Goal: Task Accomplishment & Management: Use online tool/utility

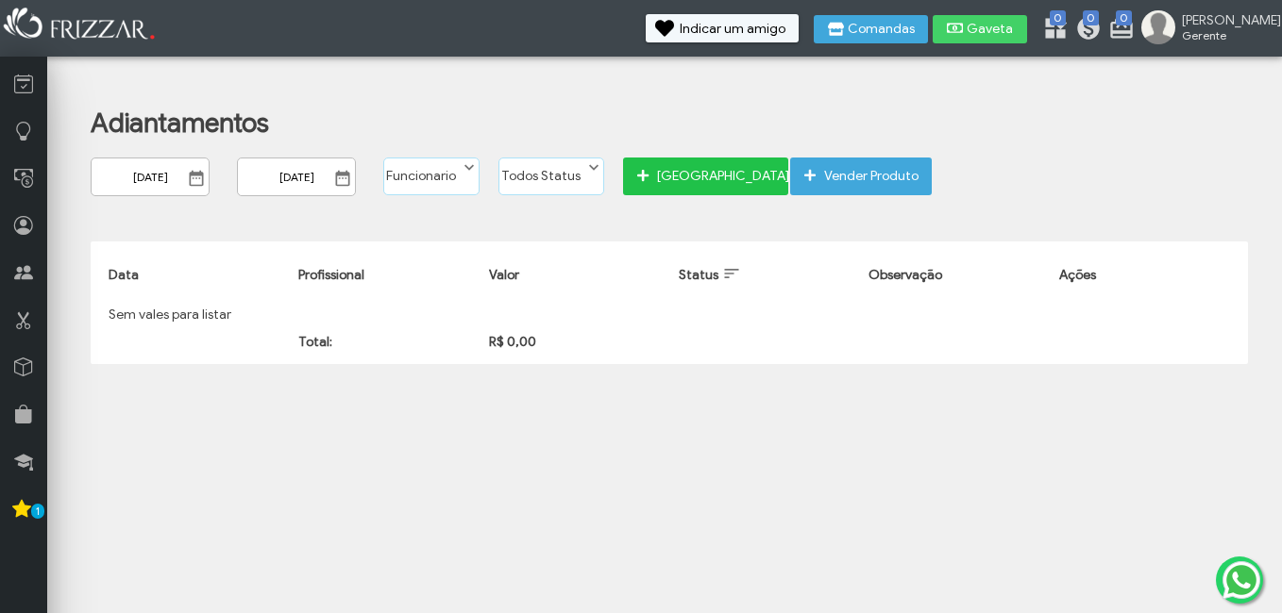
click at [657, 189] on span "[GEOGRAPHIC_DATA]" at bounding box center [716, 176] width 118 height 28
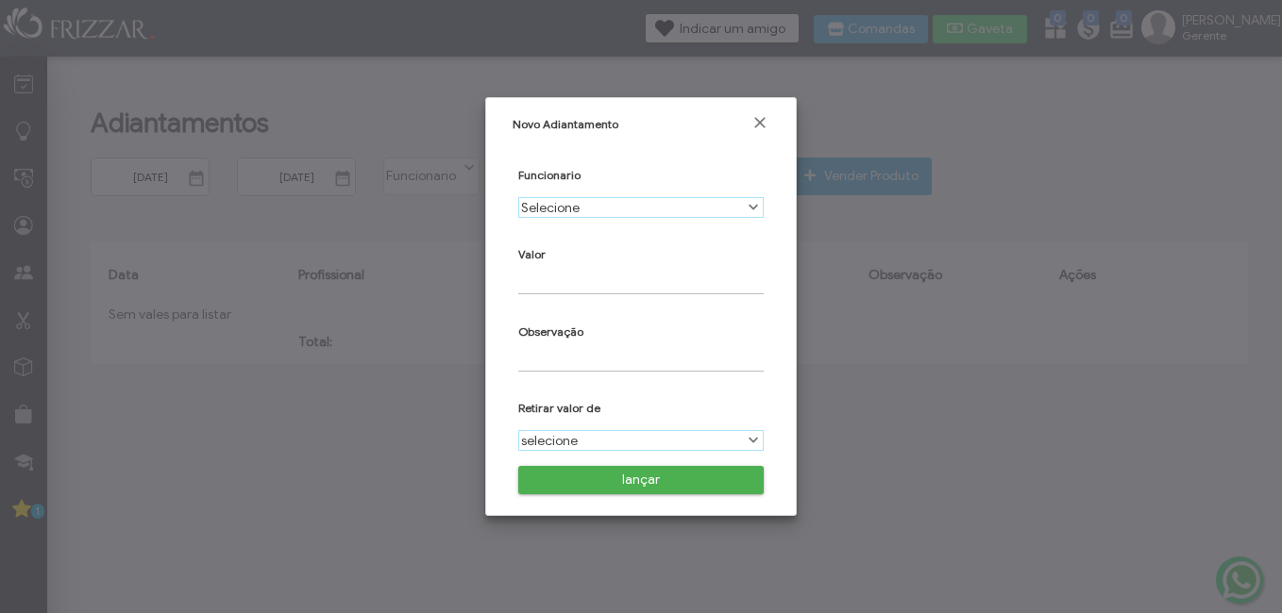
scroll to position [10, 84]
click at [611, 208] on label "Selecione" at bounding box center [630, 207] width 223 height 19
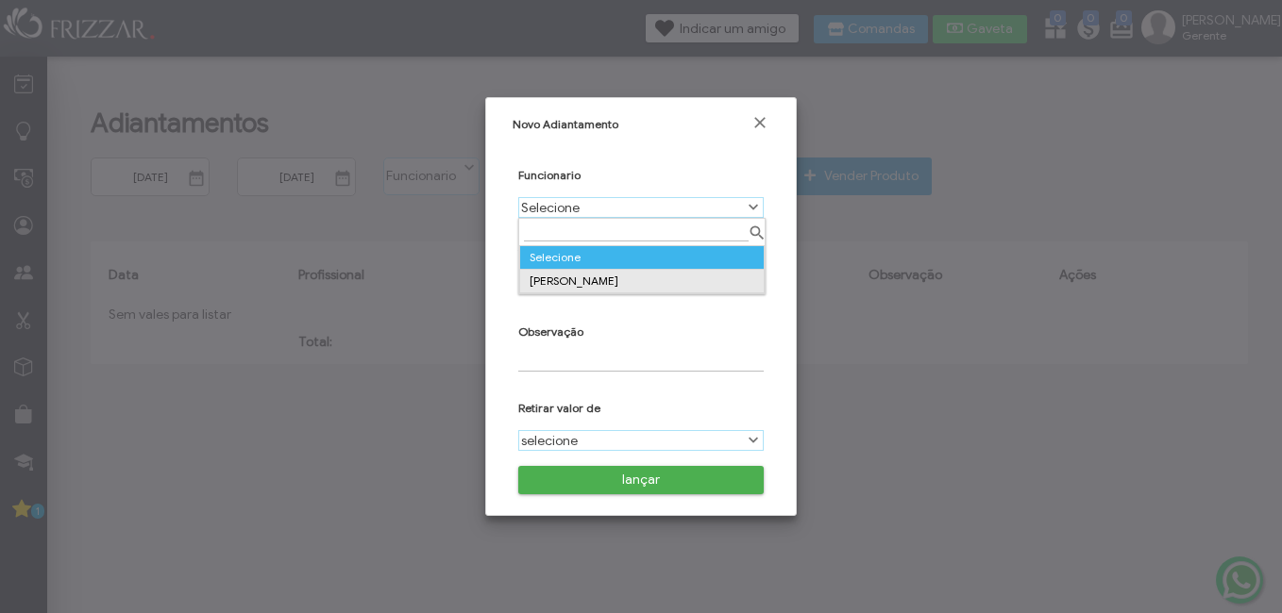
click at [578, 281] on td "[PERSON_NAME]" at bounding box center [641, 282] width 244 height 24
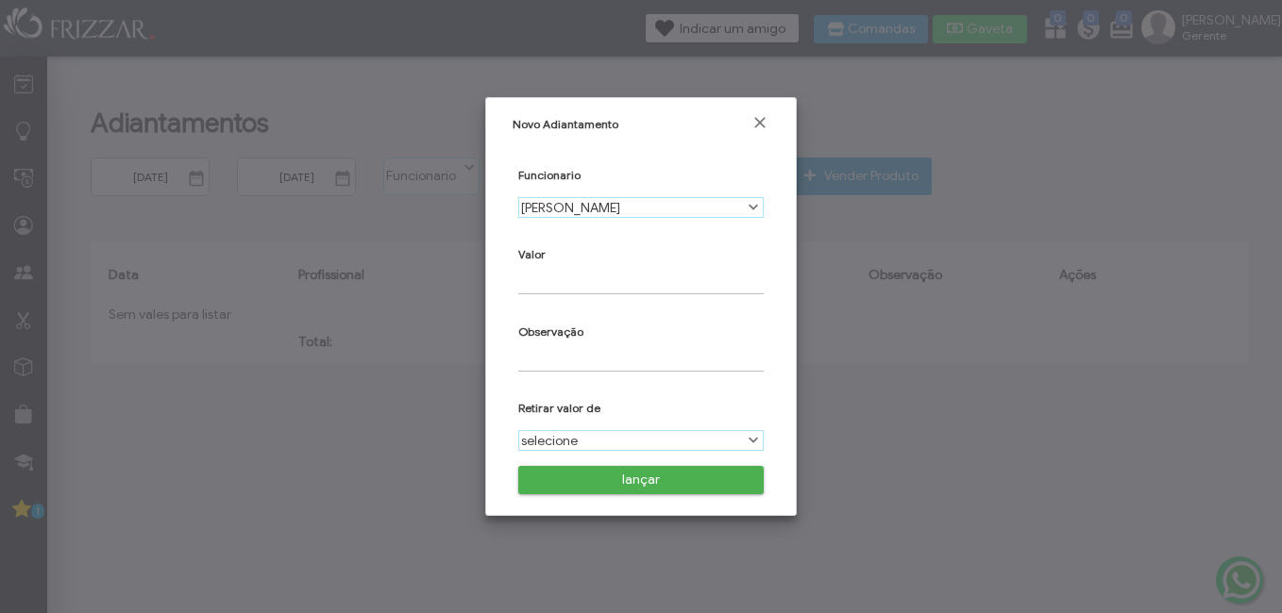
type input "R$"
click at [538, 441] on label "selecione" at bounding box center [630, 440] width 223 height 19
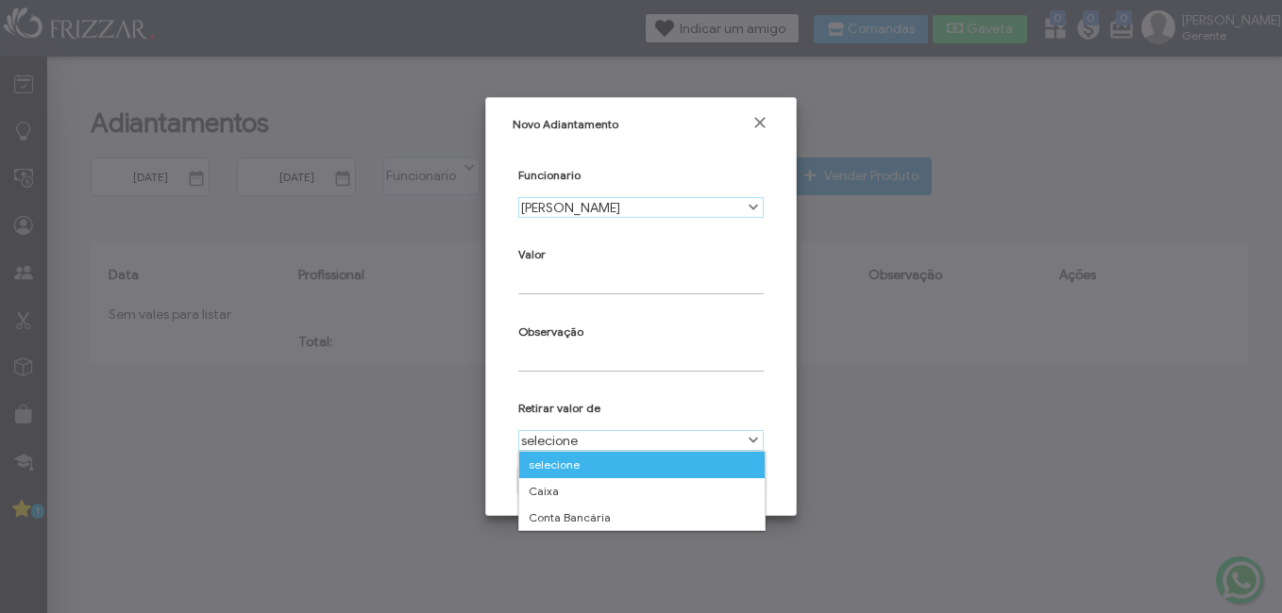
click at [538, 441] on label "selecione" at bounding box center [630, 440] width 223 height 19
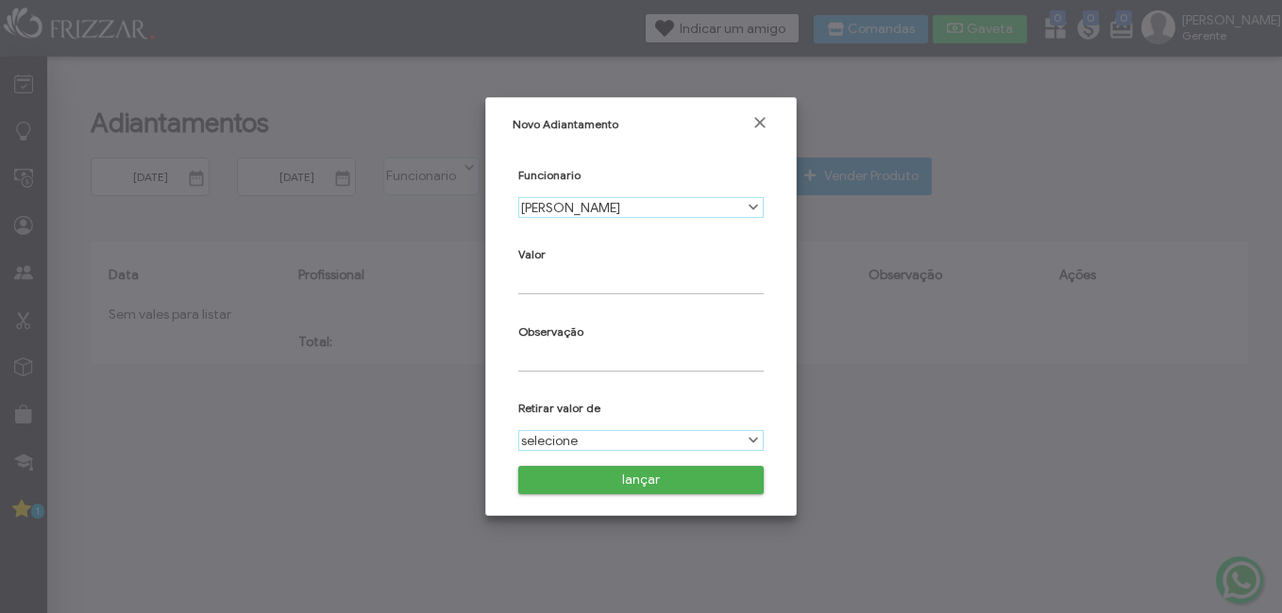
type input "R$"
click at [759, 126] on span "Fechar" at bounding box center [759, 122] width 19 height 19
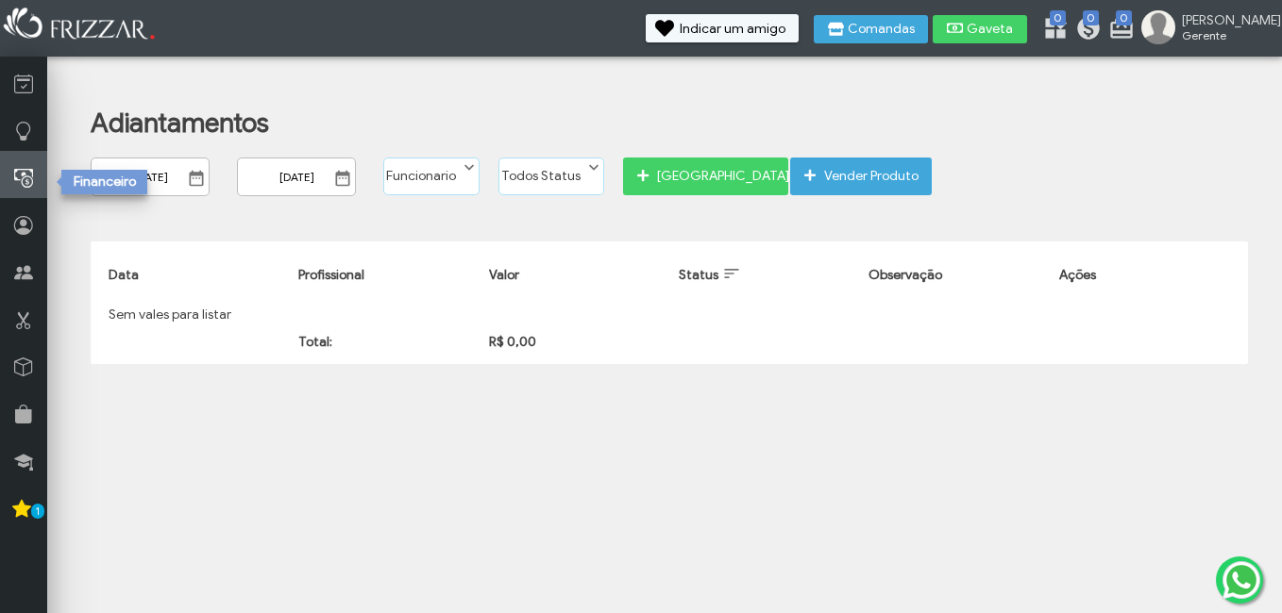
click at [19, 193] on link at bounding box center [23, 174] width 47 height 47
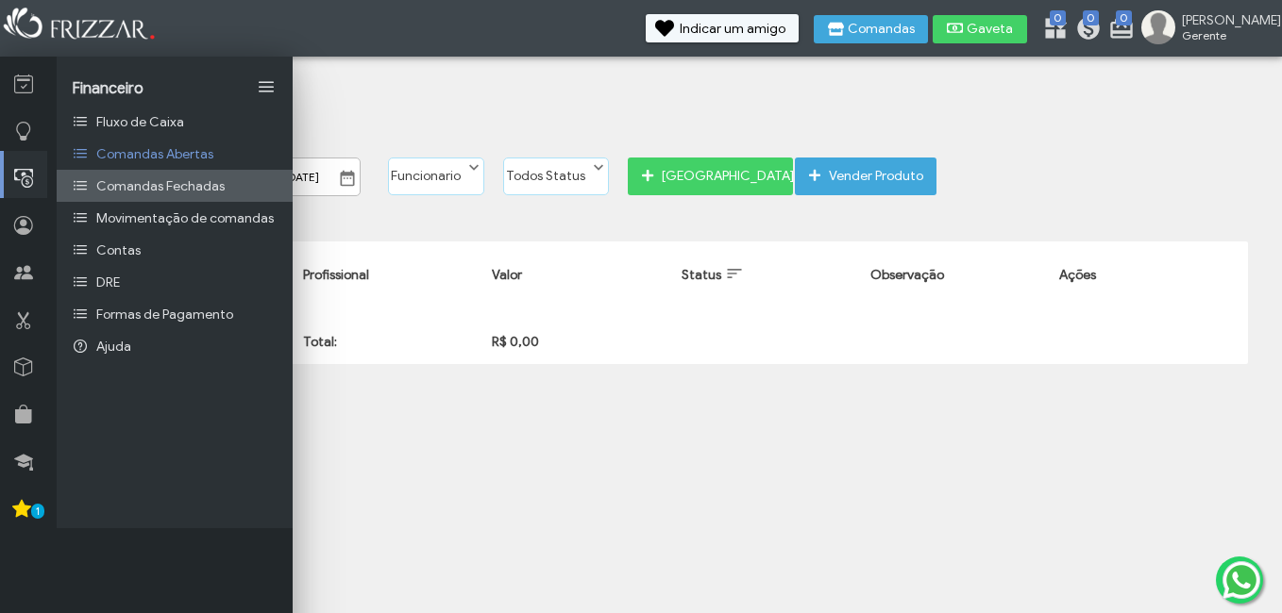
click at [87, 178] on link "Comandas Fechadas" at bounding box center [175, 186] width 236 height 32
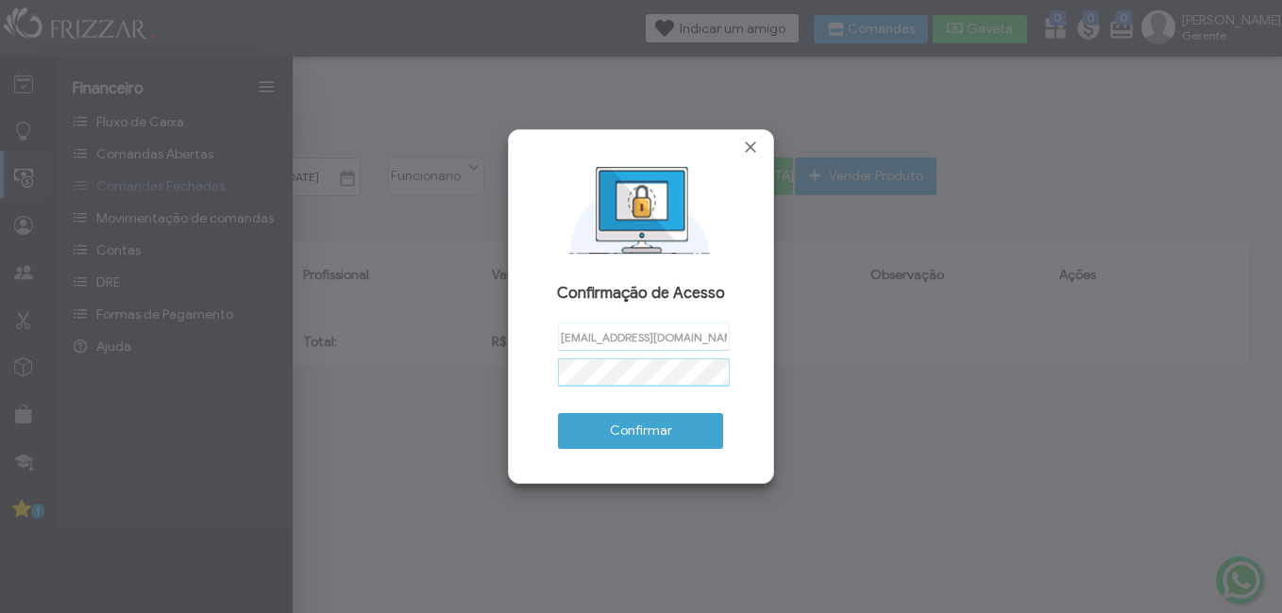
click at [558, 413] on button "Confirmar" at bounding box center [640, 431] width 165 height 36
